Goal: Use online tool/utility: Utilize a website feature to perform a specific function

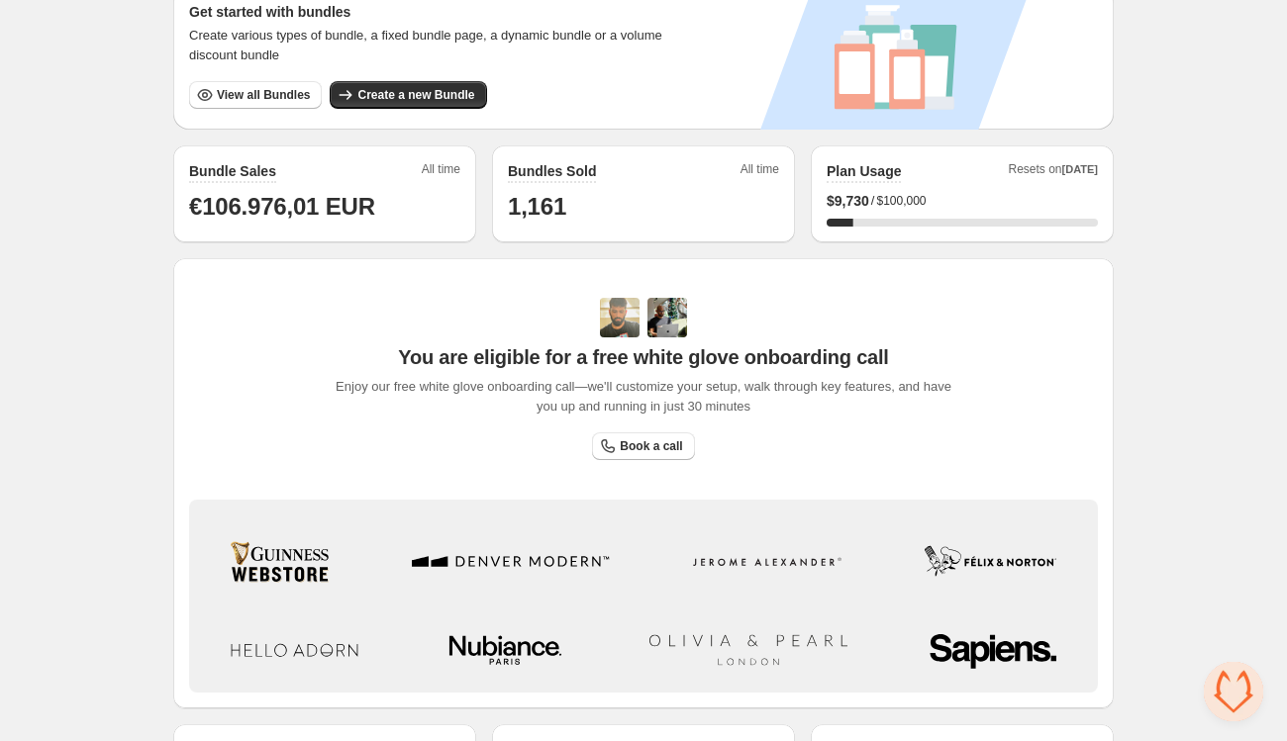
scroll to position [511, 0]
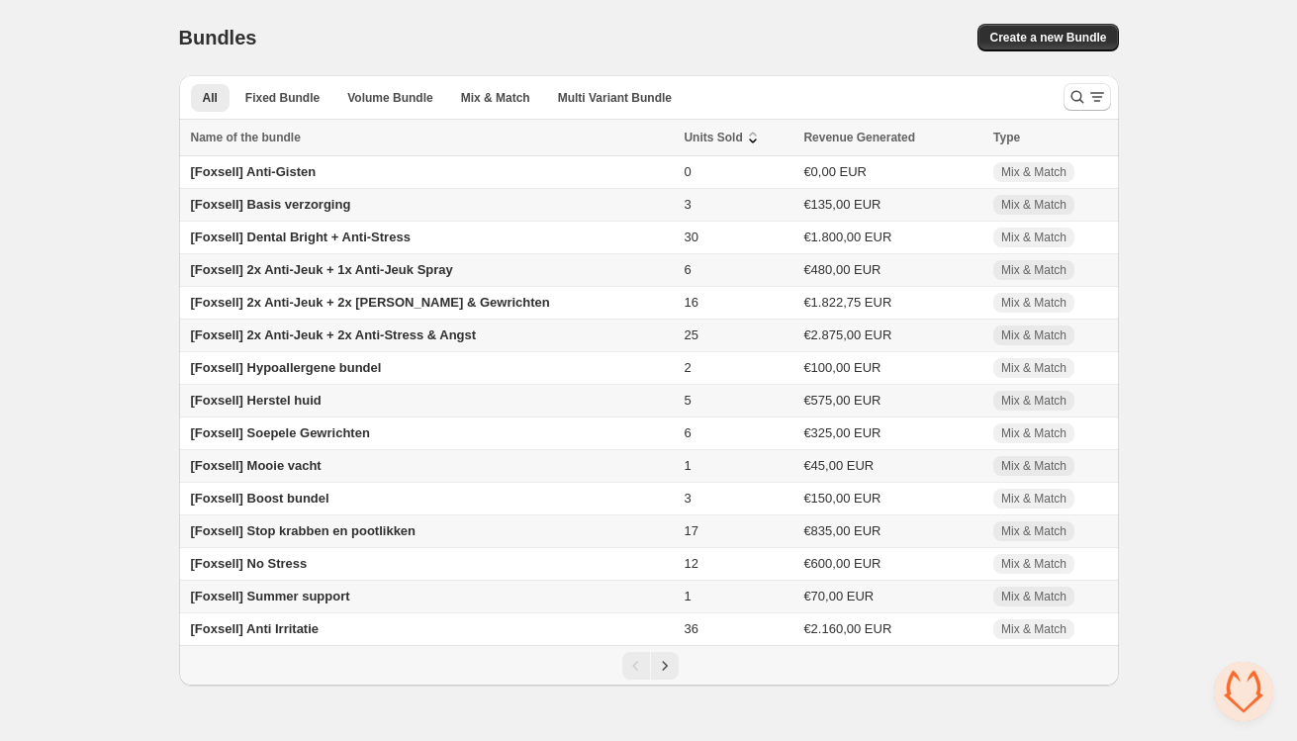
click at [685, 133] on span "Units Sold" at bounding box center [713, 138] width 58 height 20
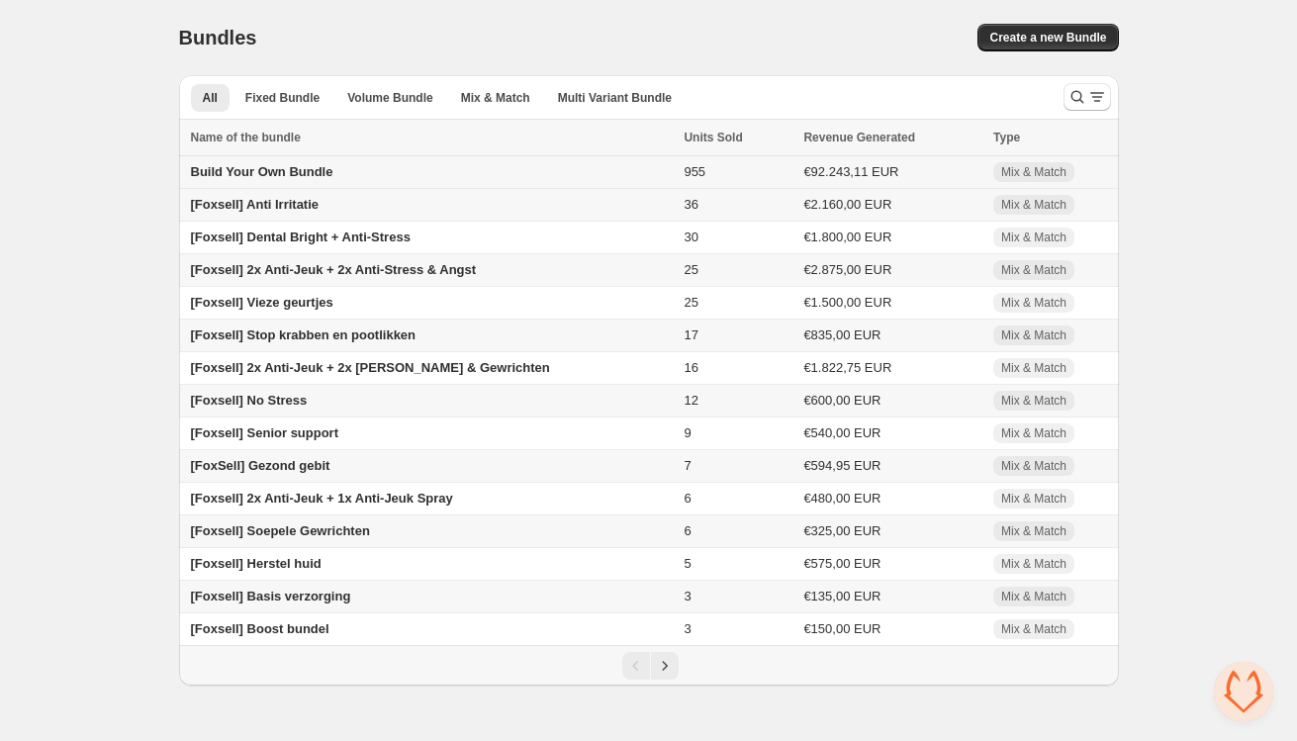
click at [264, 174] on span "Build Your Own Bundle" at bounding box center [262, 171] width 143 height 15
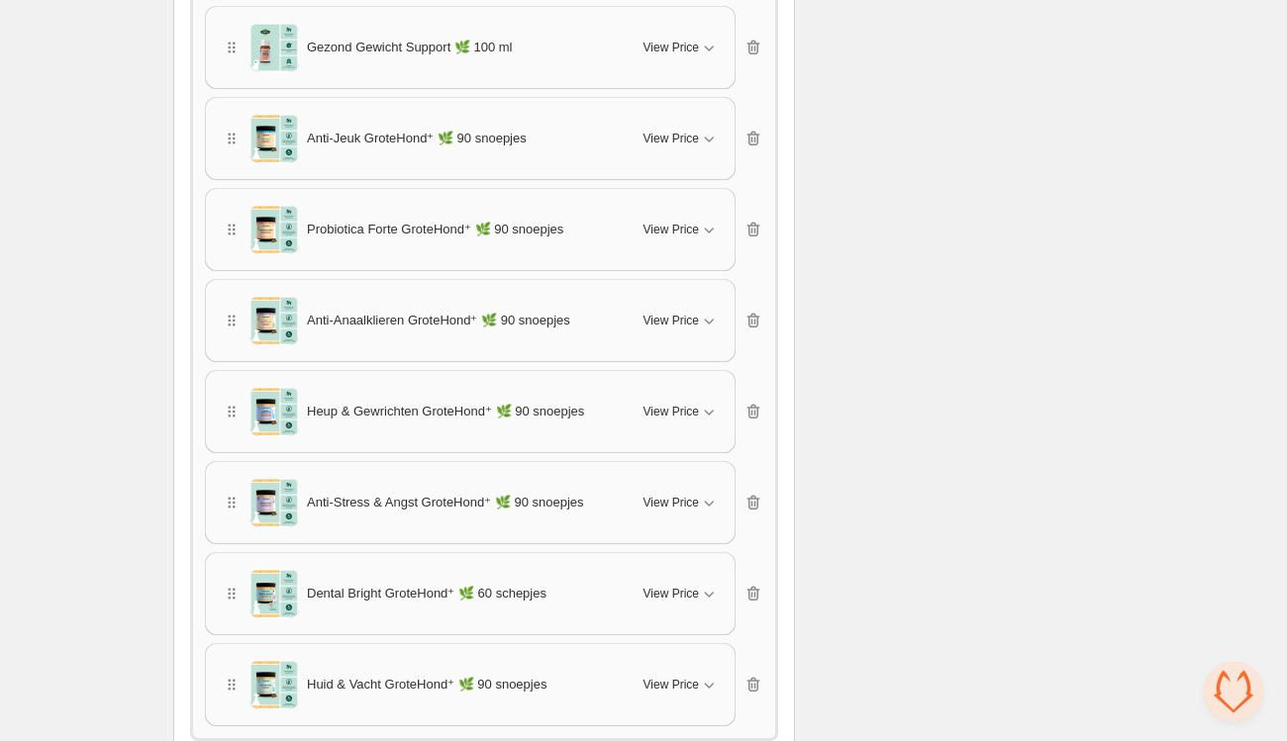
scroll to position [1260, 0]
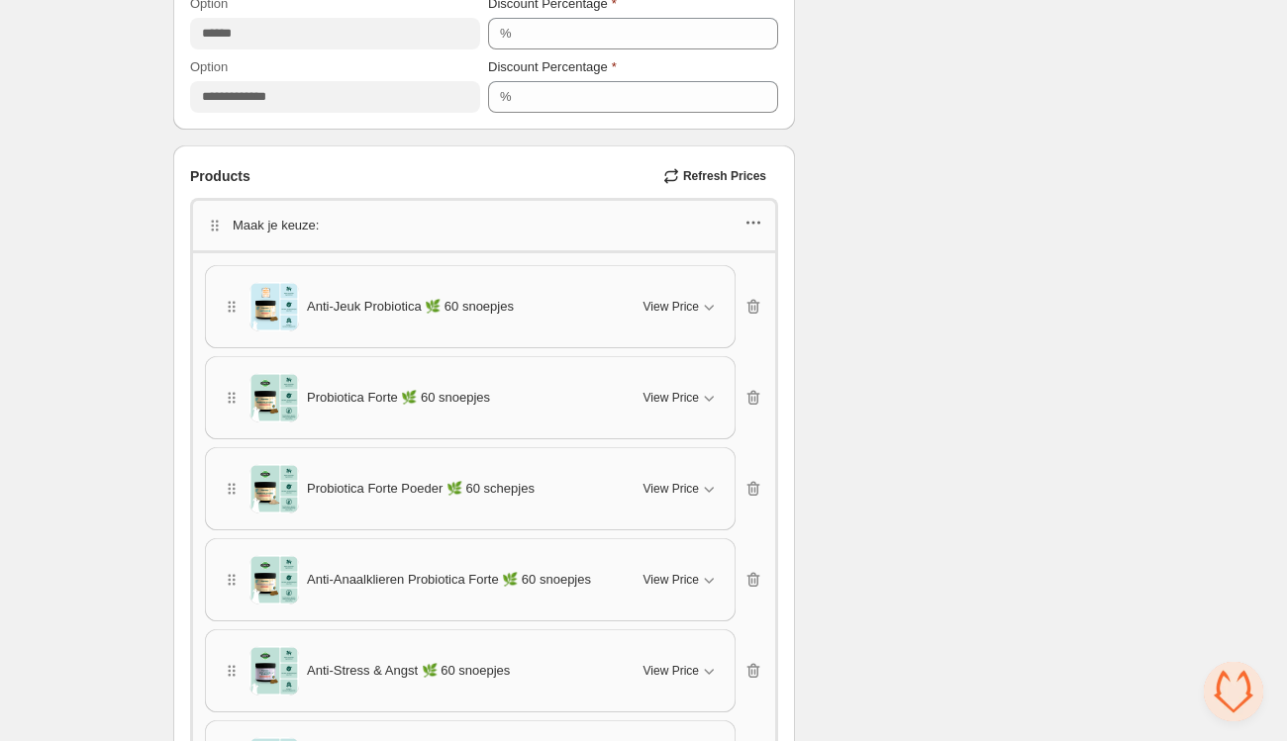
click at [753, 227] on icon "button" at bounding box center [753, 223] width 20 height 20
click at [764, 301] on span "Edit products" at bounding box center [763, 294] width 107 height 20
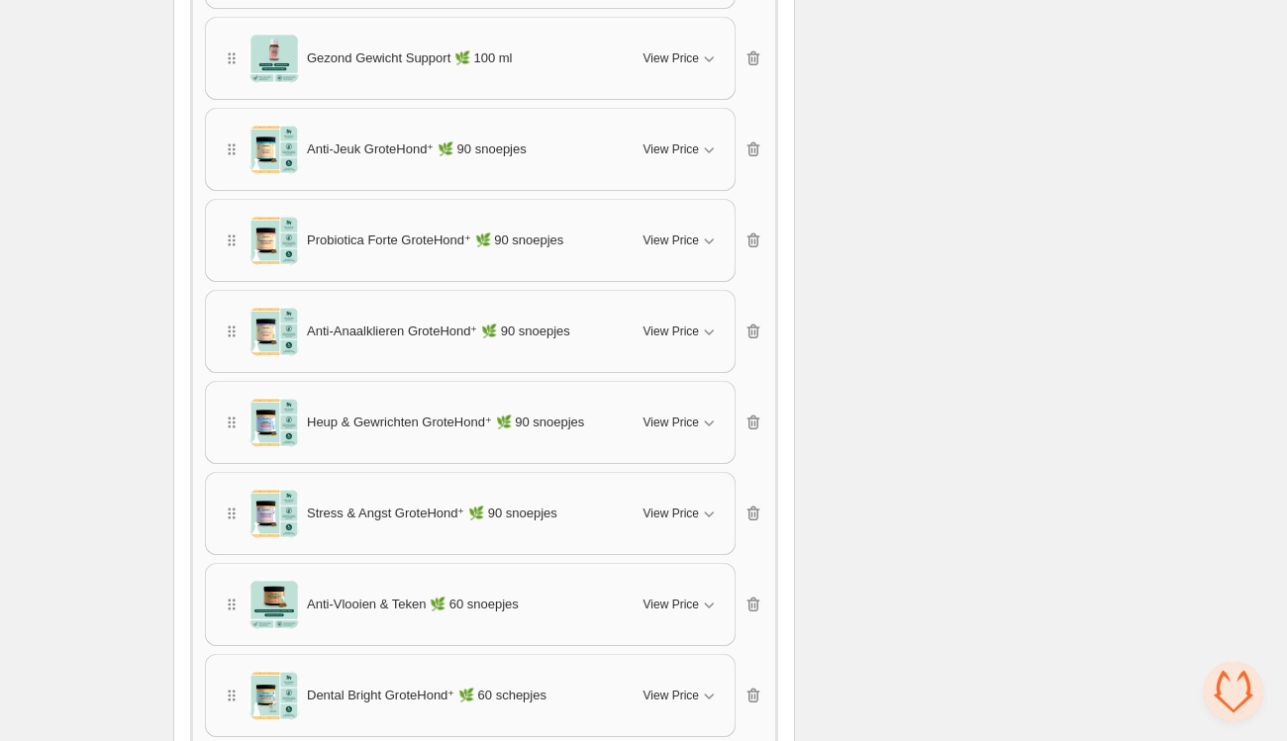
scroll to position [3507, 0]
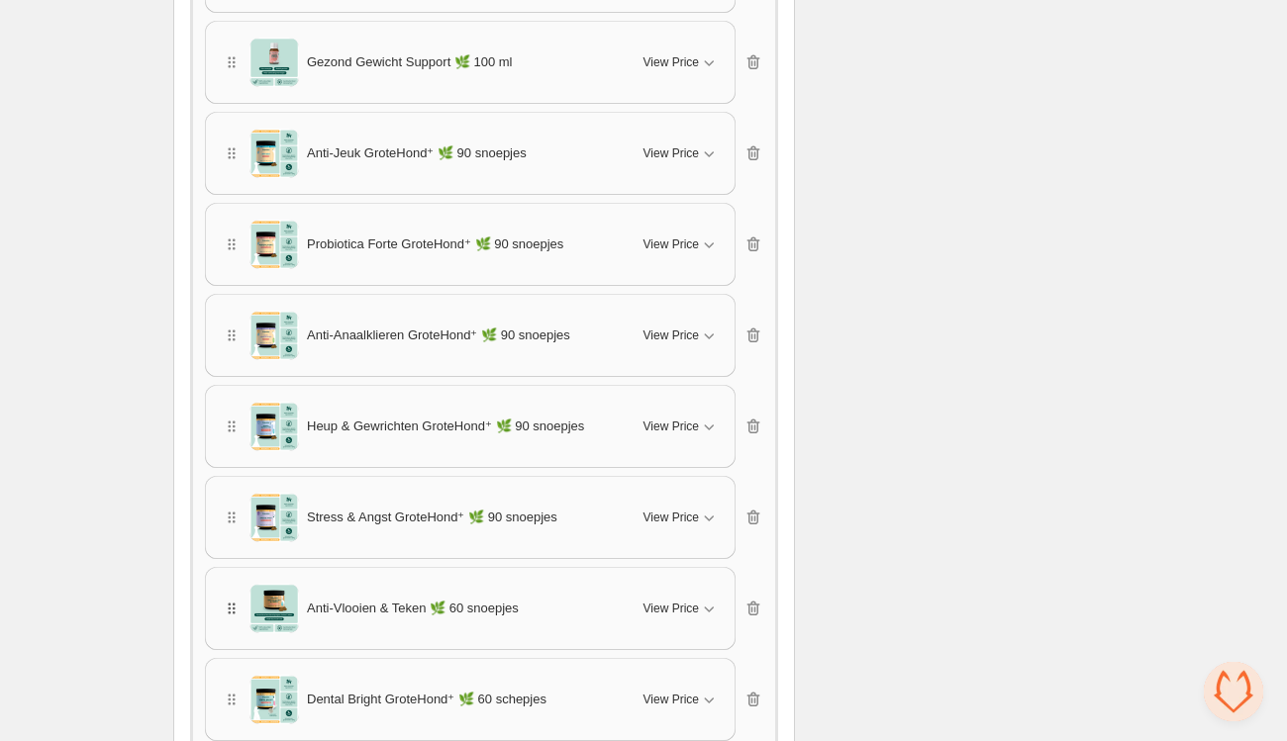
click at [230, 602] on icon "button" at bounding box center [232, 609] width 20 height 20
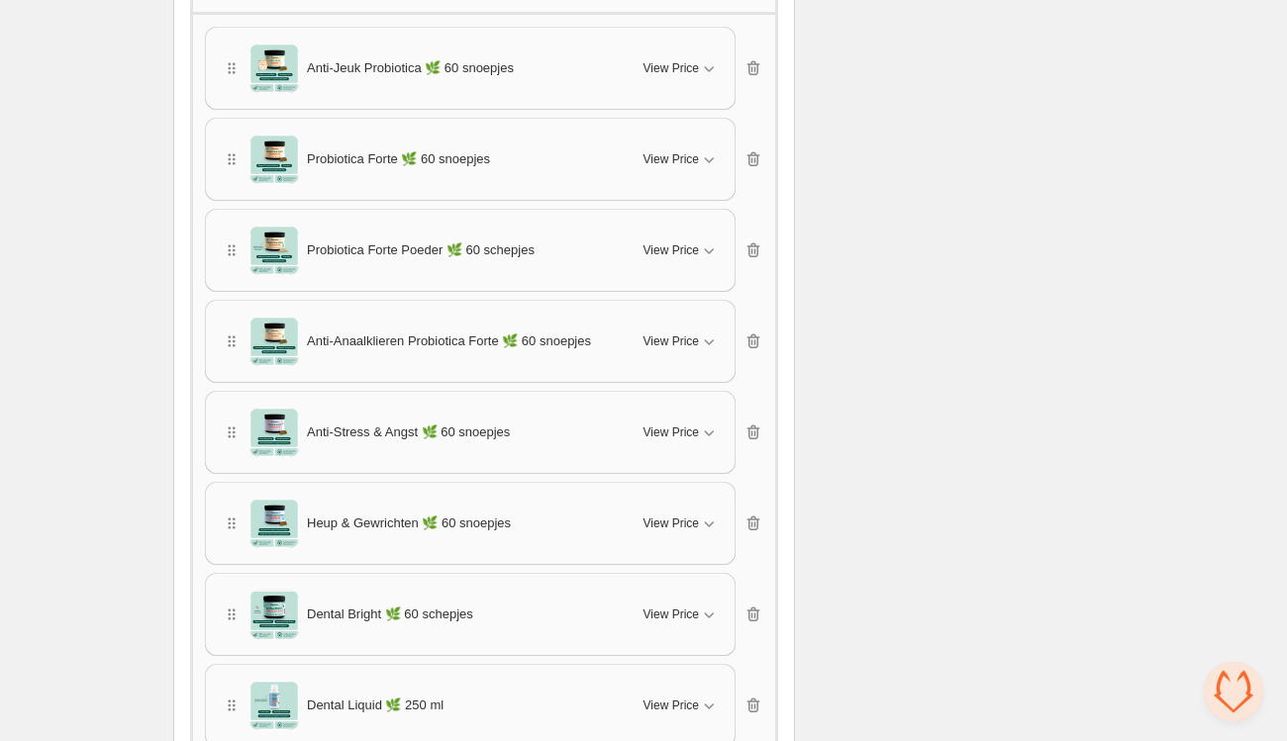
scroll to position [1298, 0]
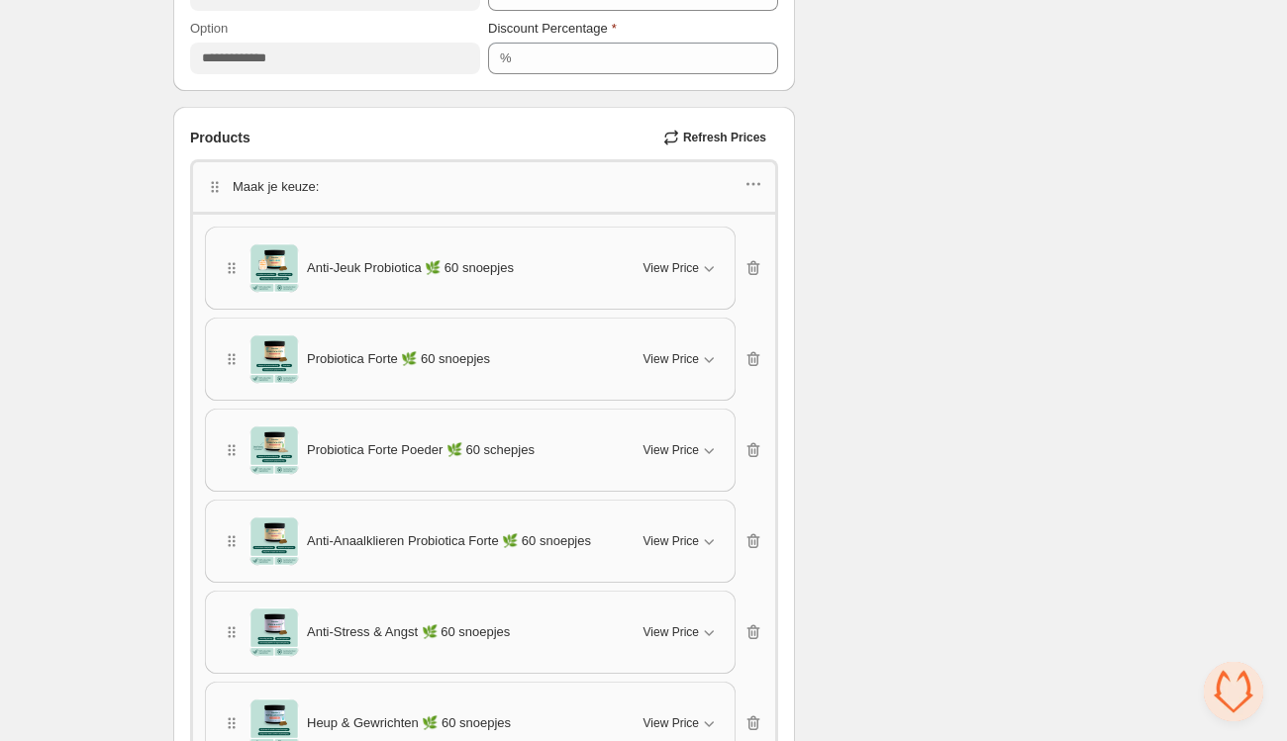
click at [730, 128] on button "Refresh Prices" at bounding box center [716, 138] width 123 height 28
